Goal: Navigation & Orientation: Understand site structure

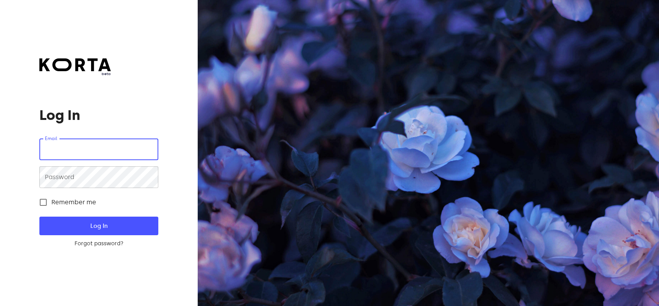
click at [105, 150] on input "email" at bounding box center [98, 149] width 119 height 22
click at [124, 148] on input "[EMAIL_ADDRESS][DOMAIN_NAME]" at bounding box center [98, 149] width 119 height 22
type input "[EMAIL_ADDRESS][DOMAIN_NAME]"
click at [103, 237] on form "Email [EMAIL_ADDRESS][DOMAIN_NAME] Email Password Password Remember me Log In F…" at bounding box center [98, 192] width 119 height 109
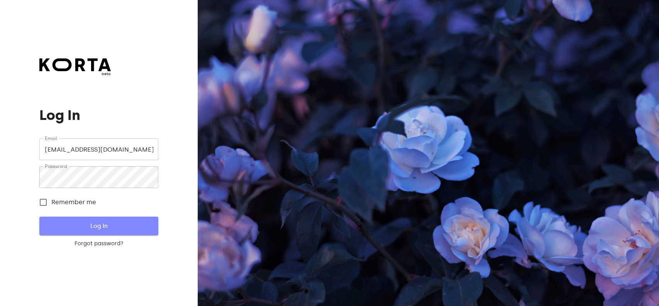
click at [109, 228] on span "Log In" at bounding box center [99, 226] width 94 height 10
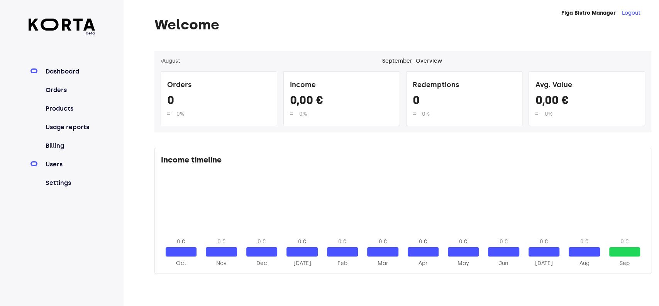
click at [54, 165] on link "Users" at bounding box center [69, 164] width 51 height 9
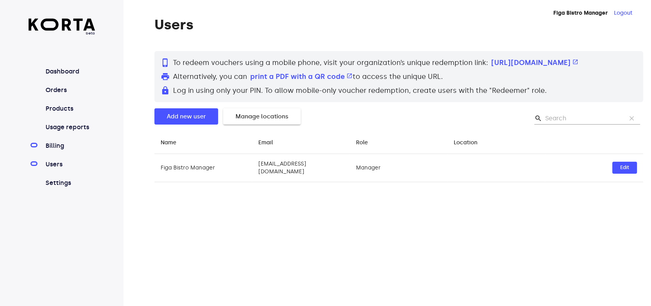
click at [52, 148] on link "Billing" at bounding box center [69, 145] width 51 height 9
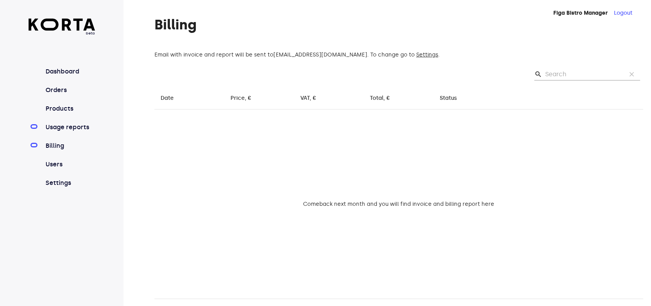
click at [60, 129] on link "Usage reports" at bounding box center [69, 126] width 51 height 9
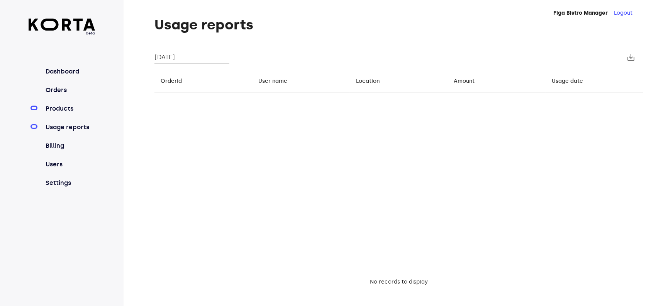
click at [61, 104] on link "Products" at bounding box center [69, 108] width 51 height 9
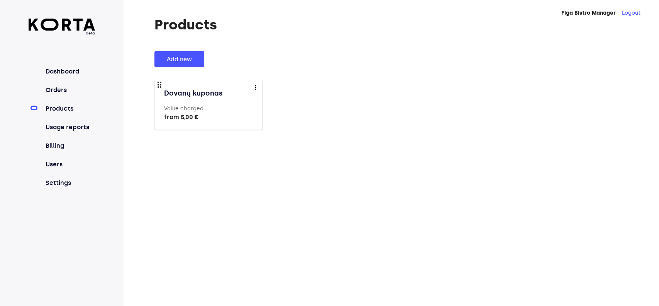
click at [54, 139] on nav "Dashboard Orders Products Usage reports Billing Users Settings" at bounding box center [62, 127] width 67 height 121
click at [54, 143] on link "Billing" at bounding box center [69, 145] width 51 height 9
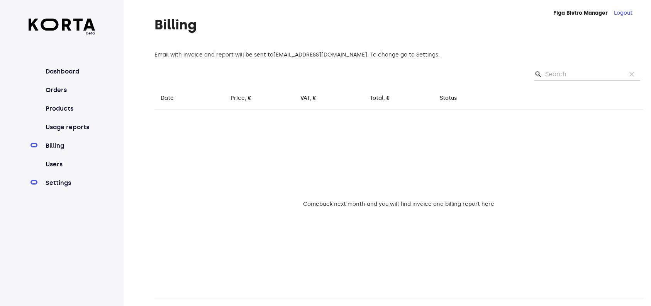
click at [62, 184] on link "Settings" at bounding box center [69, 182] width 51 height 9
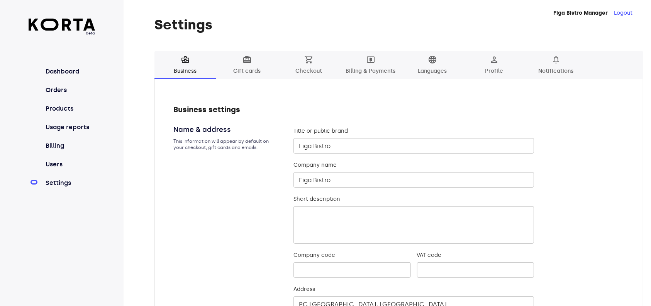
click at [369, 65] on span "local_atm Billing & Payments" at bounding box center [371, 65] width 53 height 21
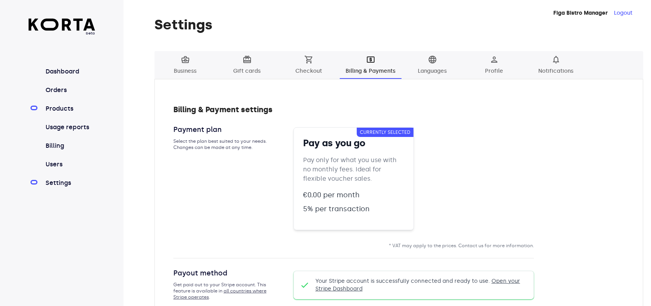
click at [59, 108] on link "Products" at bounding box center [69, 108] width 51 height 9
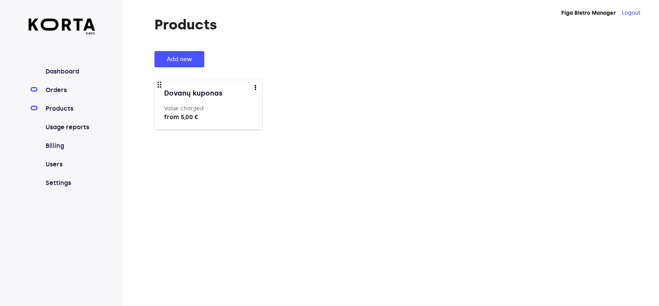
click at [57, 89] on link "Orders" at bounding box center [69, 89] width 51 height 9
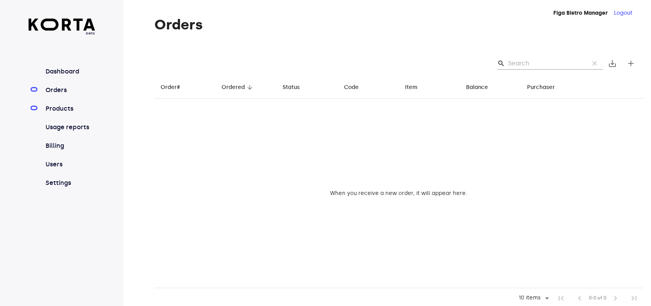
click at [75, 110] on link "Products" at bounding box center [69, 108] width 51 height 9
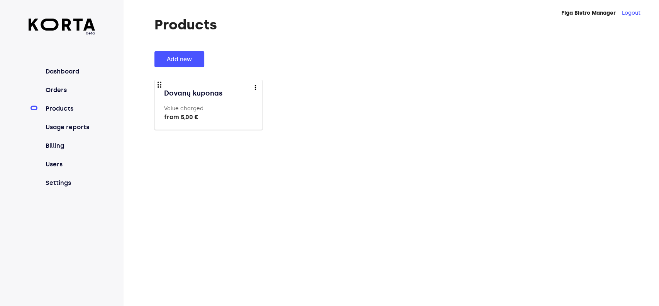
click at [160, 85] on div "drag_indicator Dovanų kuponas Value charged from 5,00 €" at bounding box center [213, 109] width 117 height 59
click at [54, 127] on link "Usage reports" at bounding box center [69, 126] width 51 height 9
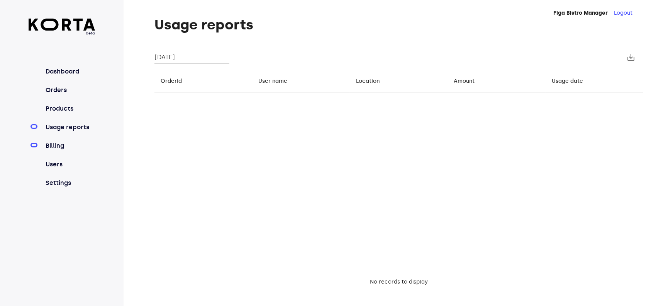
click at [58, 144] on link "Billing" at bounding box center [69, 145] width 51 height 9
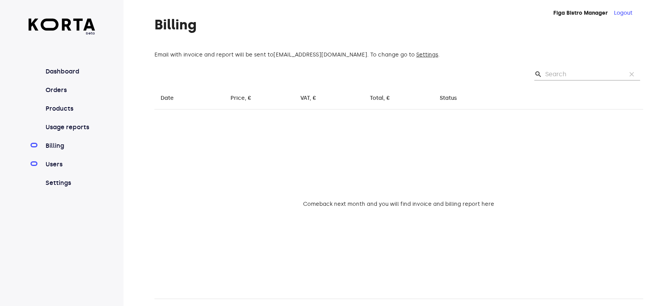
click at [56, 163] on link "Users" at bounding box center [69, 164] width 51 height 9
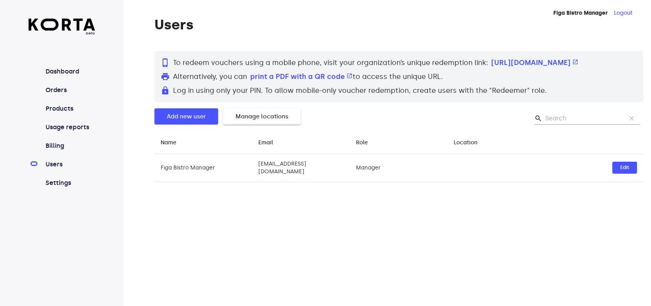
click at [58, 103] on nav "Dashboard Orders Products Usage reports Billing Users Settings" at bounding box center [62, 127] width 67 height 121
click at [58, 104] on link "Products" at bounding box center [69, 108] width 51 height 9
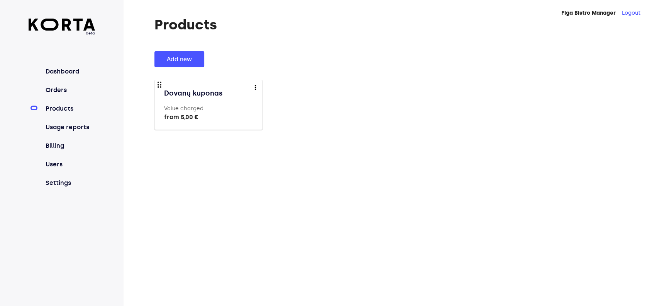
click at [188, 108] on label "Value charged" at bounding box center [183, 108] width 39 height 7
click at [63, 90] on link "Orders" at bounding box center [69, 89] width 51 height 9
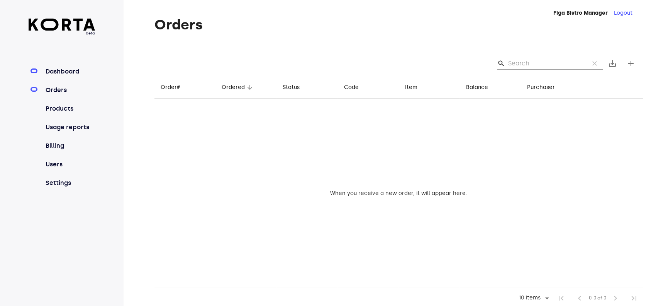
click at [74, 71] on link "Dashboard" at bounding box center [69, 71] width 51 height 9
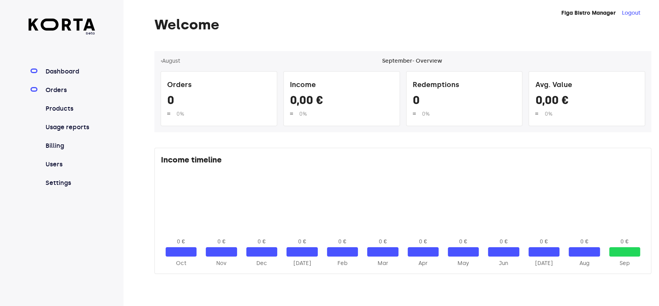
click at [62, 90] on link "Orders" at bounding box center [69, 89] width 51 height 9
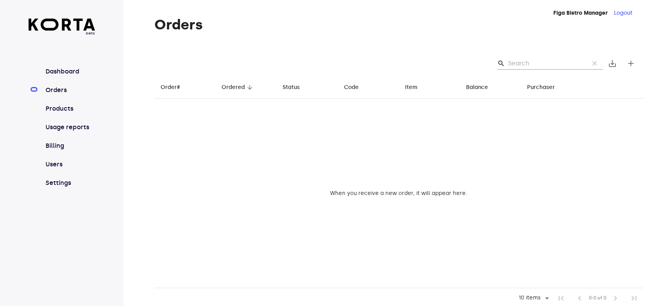
click at [61, 114] on nav "Dashboard Orders Products Usage reports Billing Users Settings" at bounding box center [62, 127] width 67 height 121
click at [64, 110] on link "Products" at bounding box center [69, 108] width 51 height 9
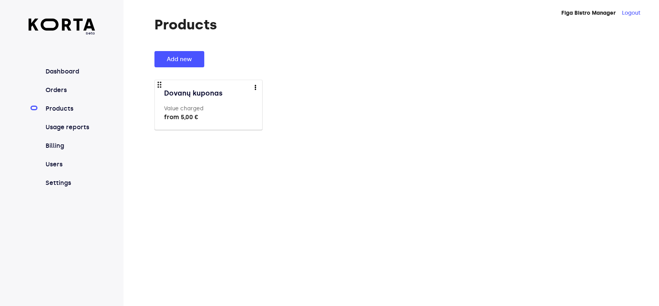
click at [256, 87] on div "more" at bounding box center [255, 87] width 5 height 5
click at [278, 88] on li "Preview" at bounding box center [266, 87] width 37 height 14
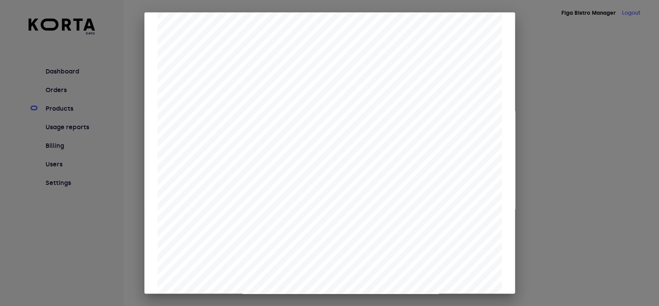
click at [576, 129] on div at bounding box center [329, 153] width 659 height 306
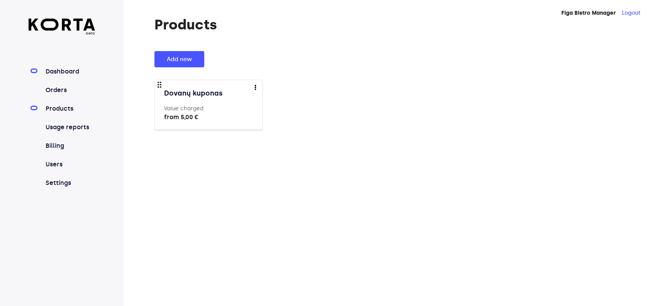
click at [56, 72] on link "Dashboard" at bounding box center [69, 71] width 51 height 9
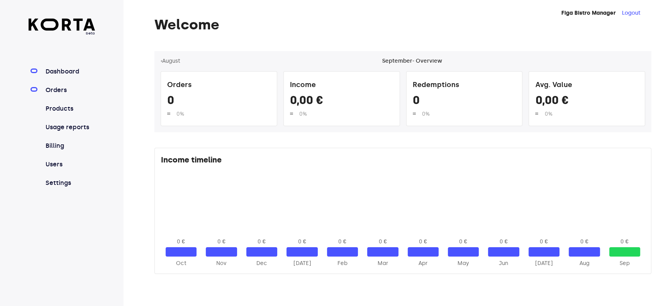
click at [53, 89] on link "Orders" at bounding box center [69, 89] width 51 height 9
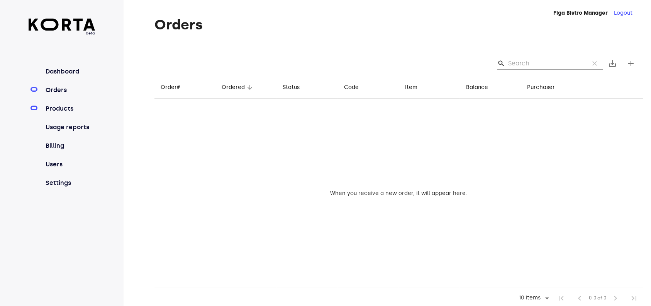
click at [56, 108] on link "Products" at bounding box center [69, 108] width 51 height 9
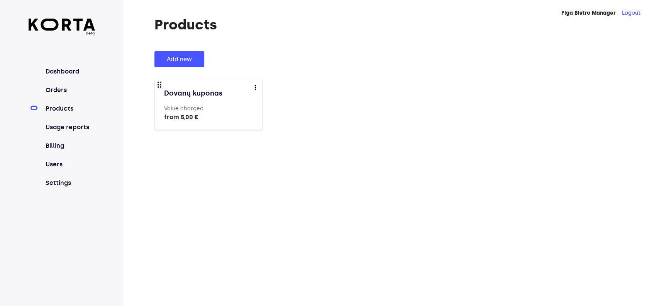
click at [63, 121] on nav "Dashboard Orders Products Usage reports Billing Users Settings" at bounding box center [62, 127] width 67 height 121
click at [62, 125] on link "Usage reports" at bounding box center [69, 126] width 51 height 9
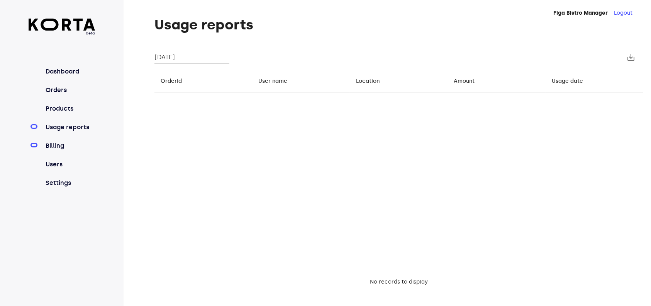
click at [46, 143] on link "Billing" at bounding box center [69, 145] width 51 height 9
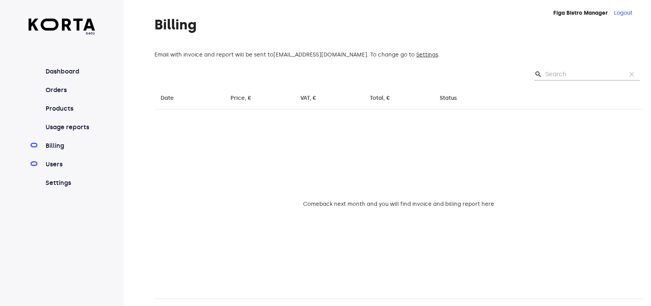
click at [53, 166] on link "Users" at bounding box center [69, 164] width 51 height 9
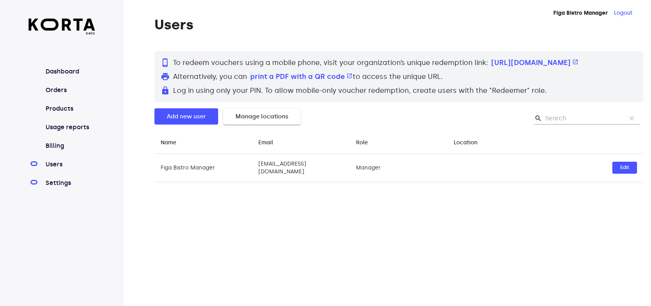
click at [58, 183] on link "Settings" at bounding box center [69, 182] width 51 height 9
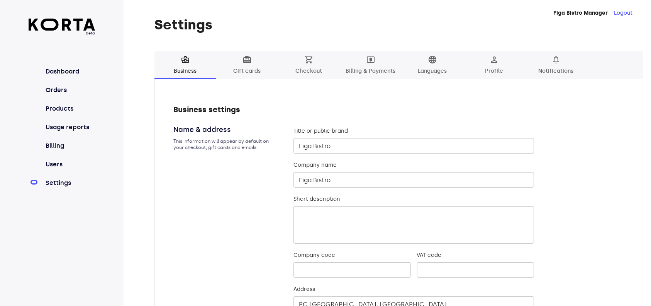
click at [364, 61] on span "local_atm Billing & Payments" at bounding box center [371, 65] width 53 height 21
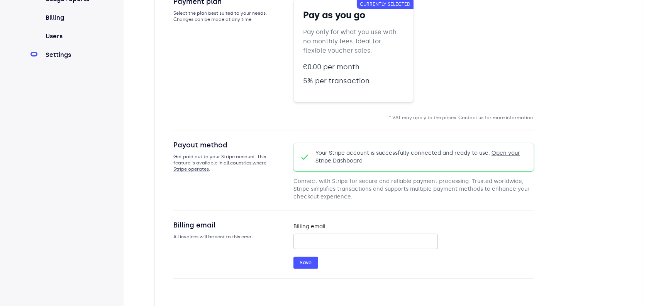
scroll to position [134, 0]
